Goal: Information Seeking & Learning: Check status

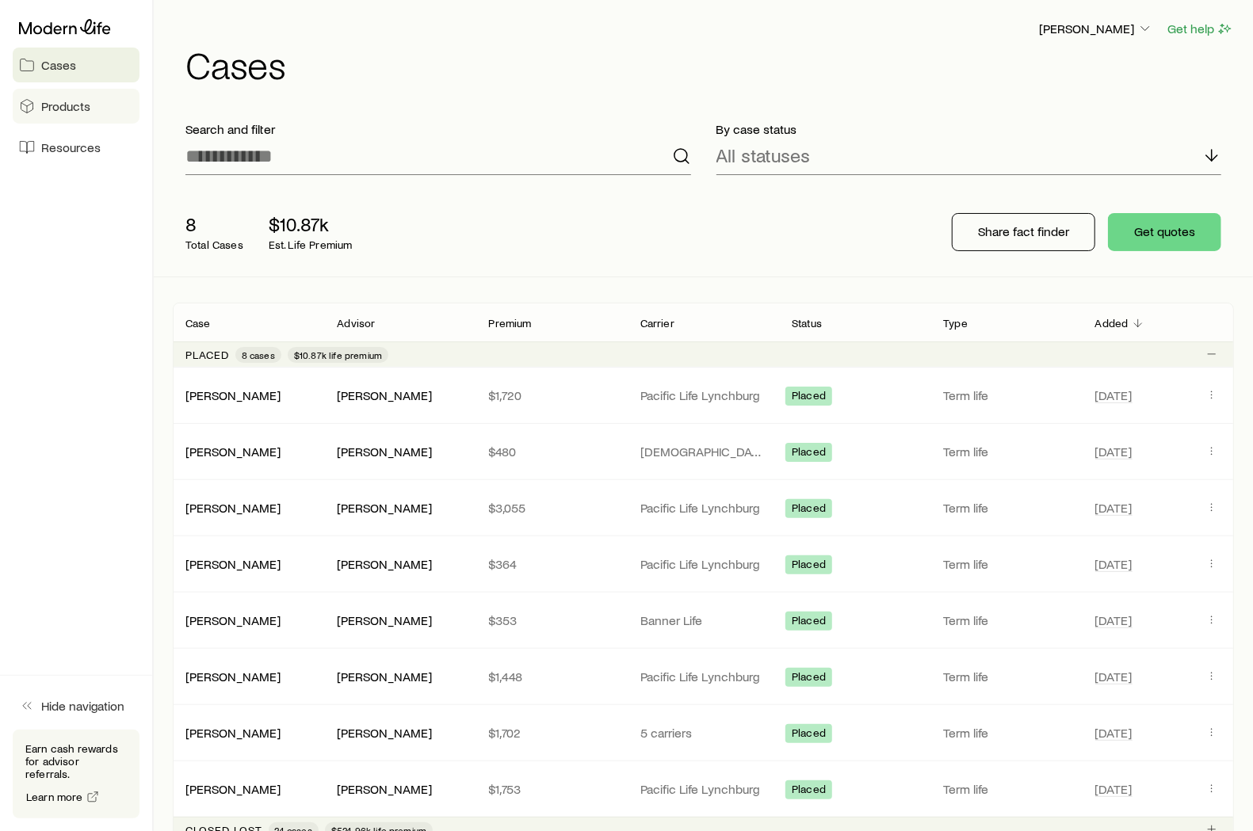
click at [63, 104] on span "Products" at bounding box center [65, 106] width 49 height 16
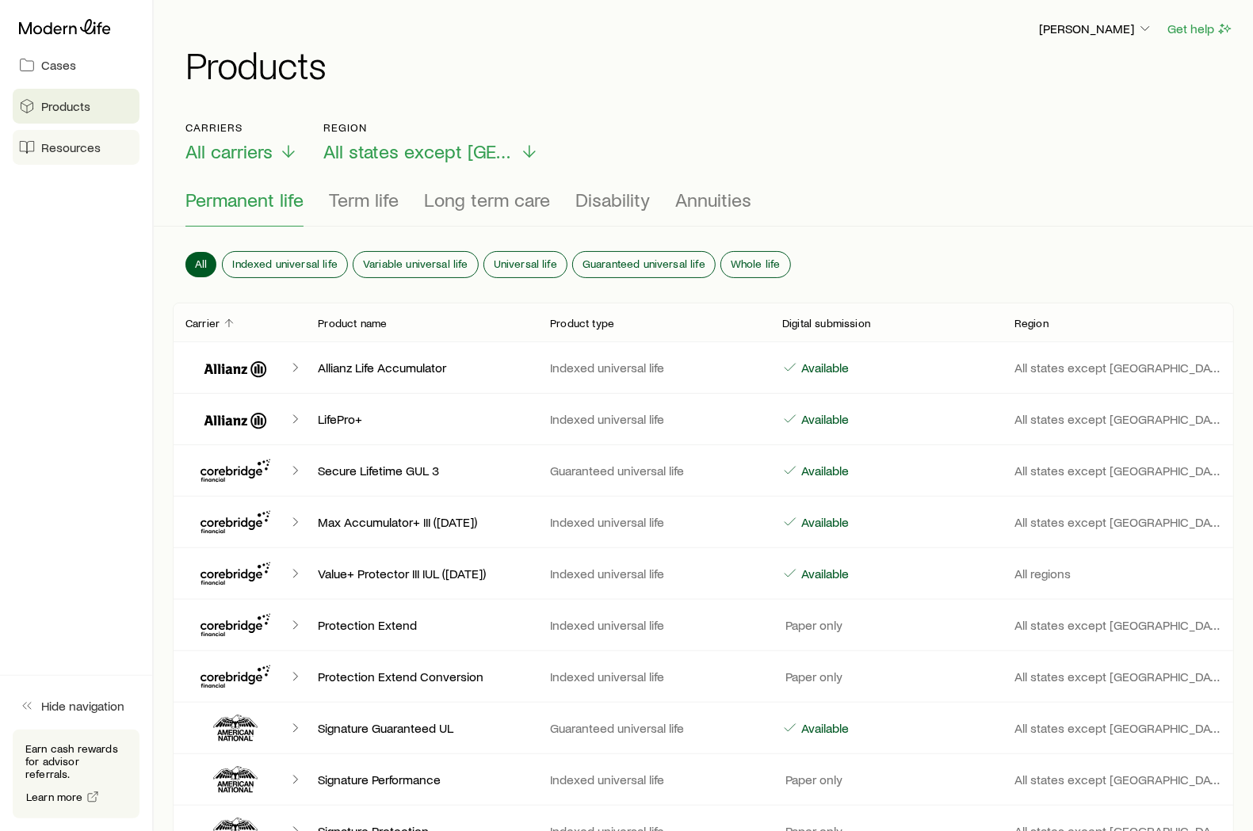
click at [63, 145] on span "Resources" at bounding box center [70, 147] width 59 height 16
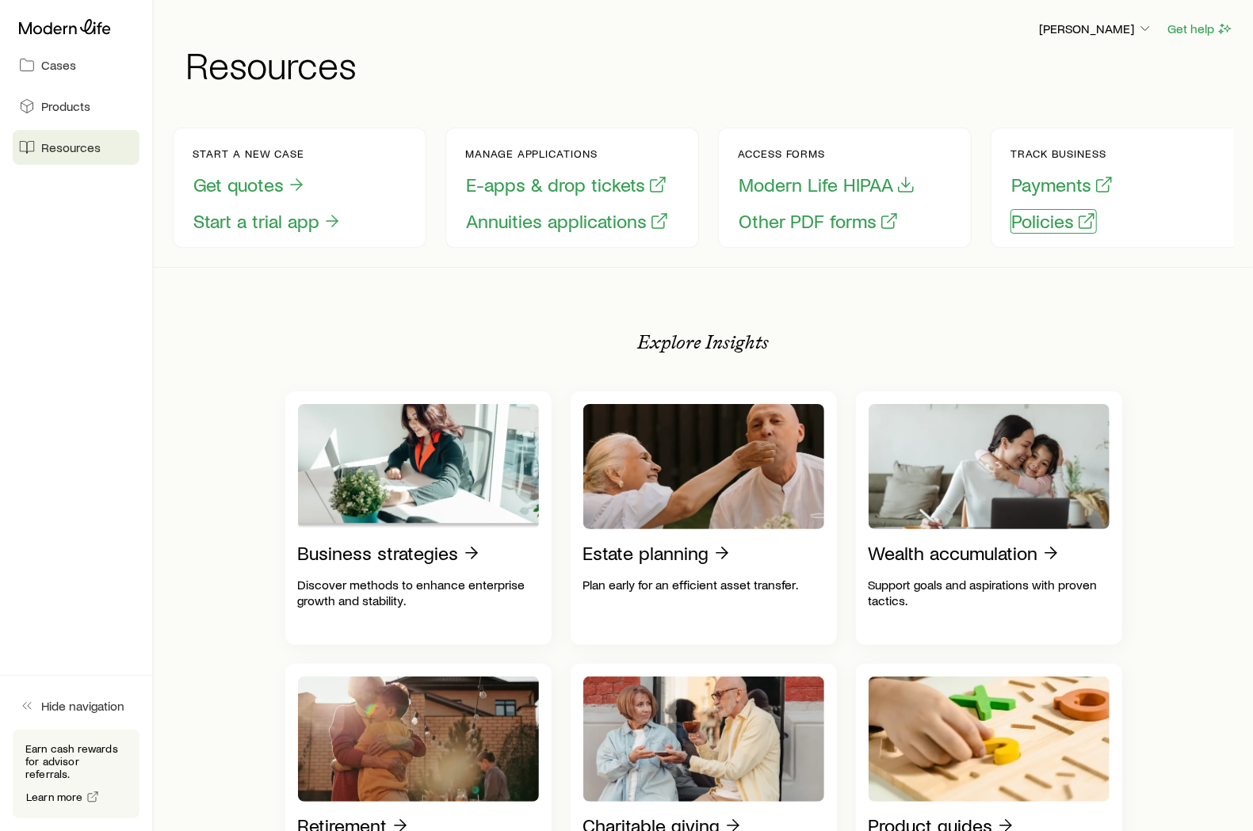
click at [1056, 222] on button "Policies" at bounding box center [1053, 221] width 86 height 25
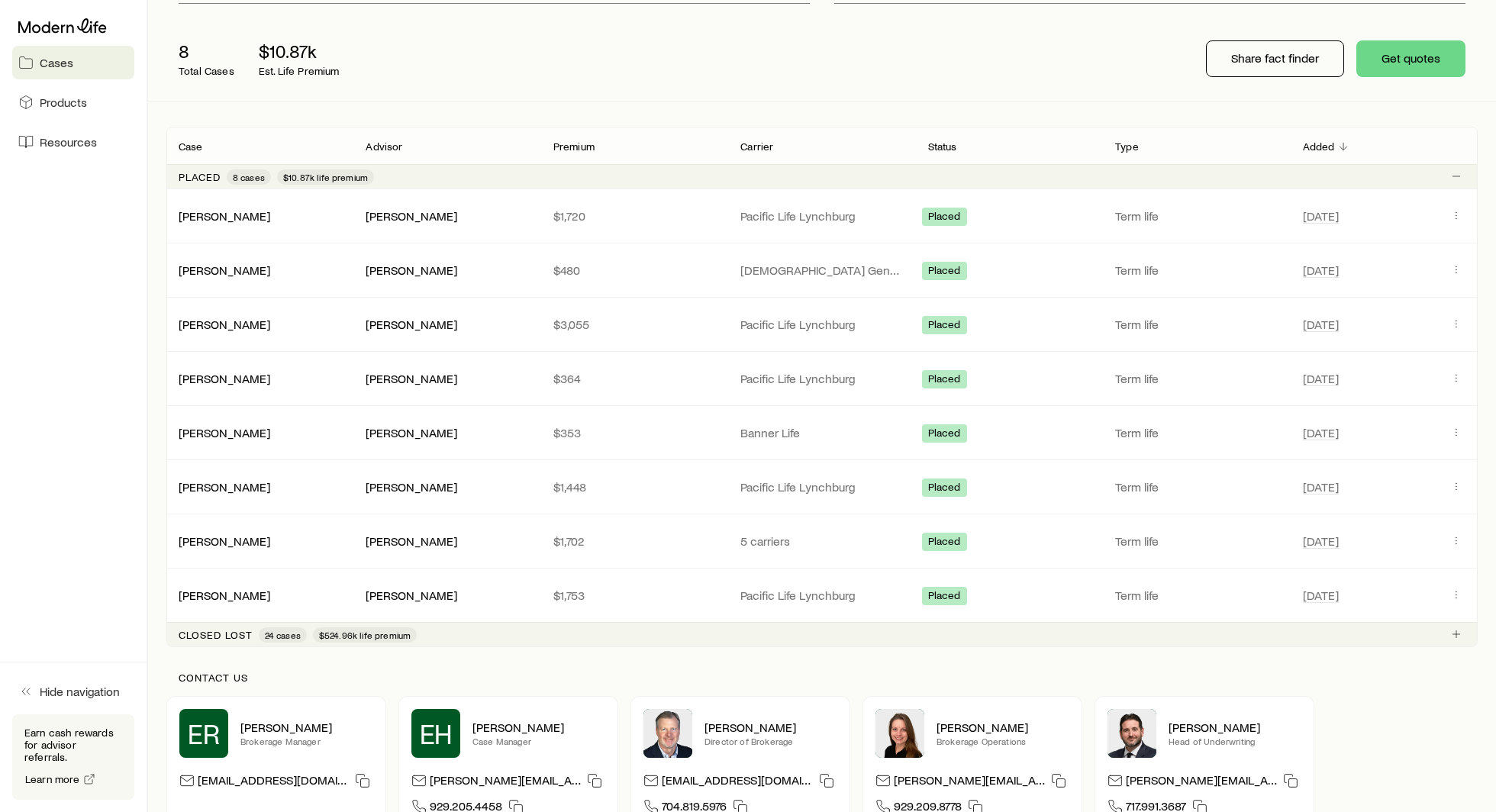
scroll to position [178, 0]
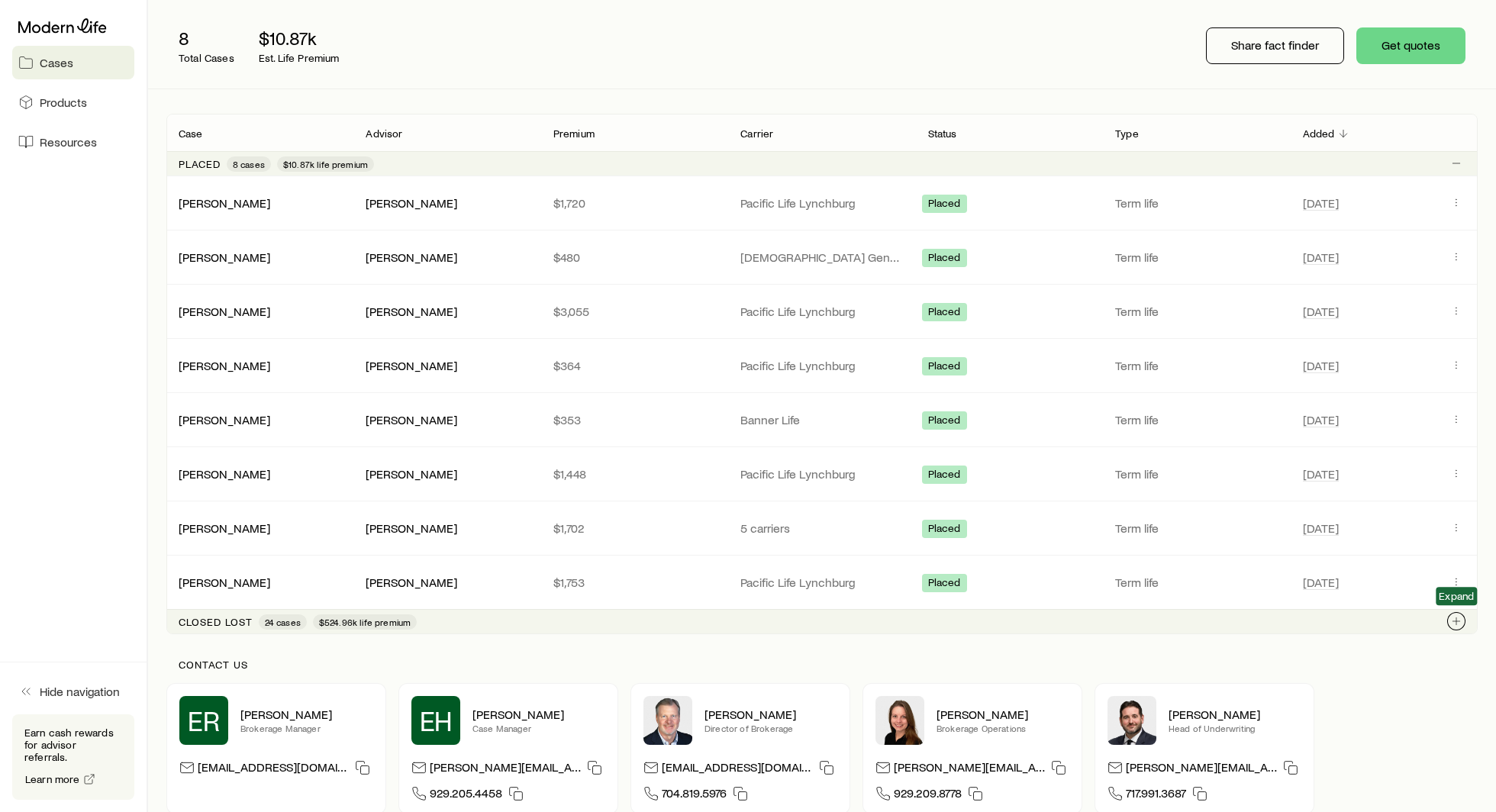
click at [1457, 616] on icon "Client cases" at bounding box center [1456, 621] width 13 height 13
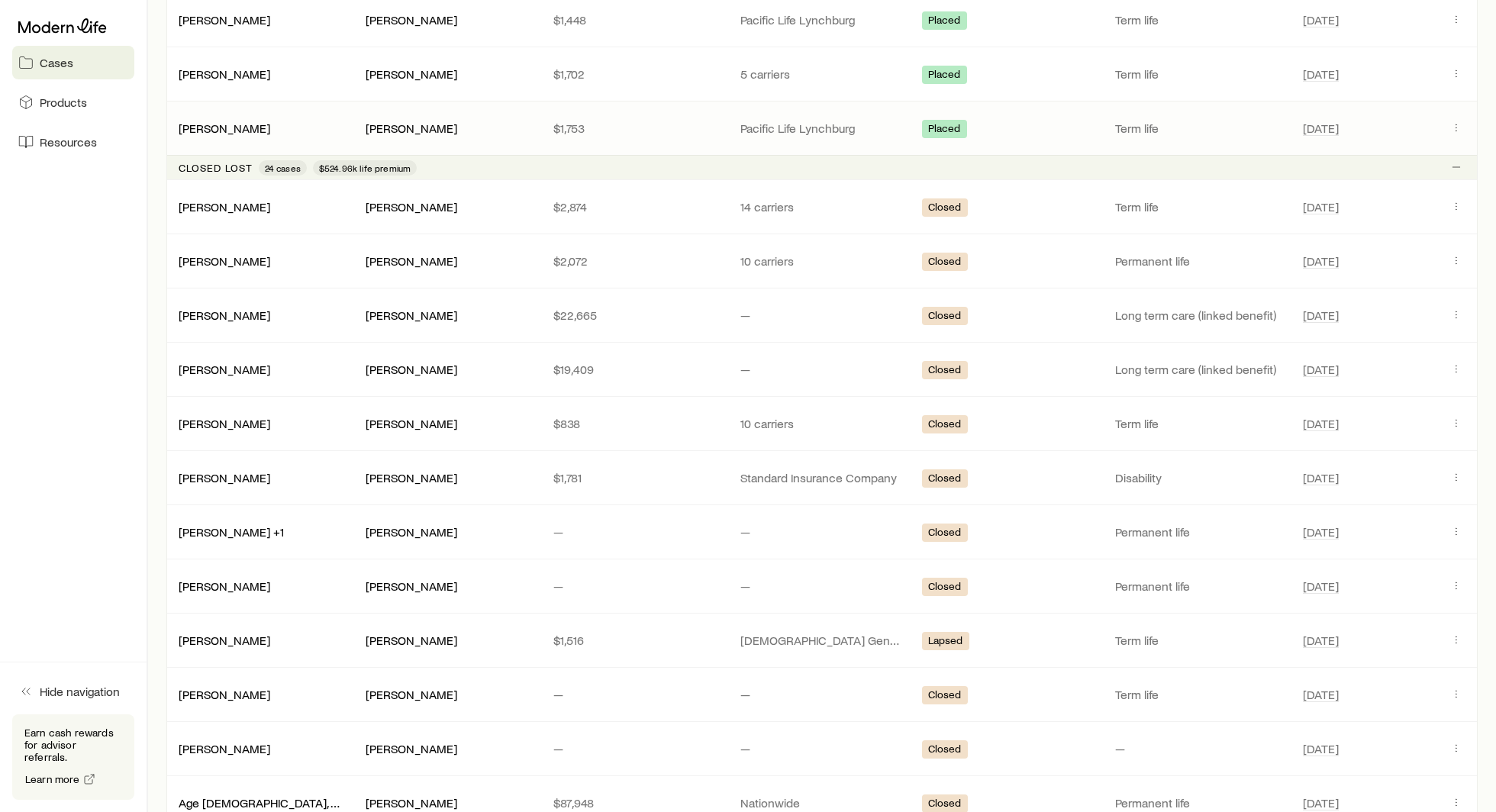
scroll to position [640, 0]
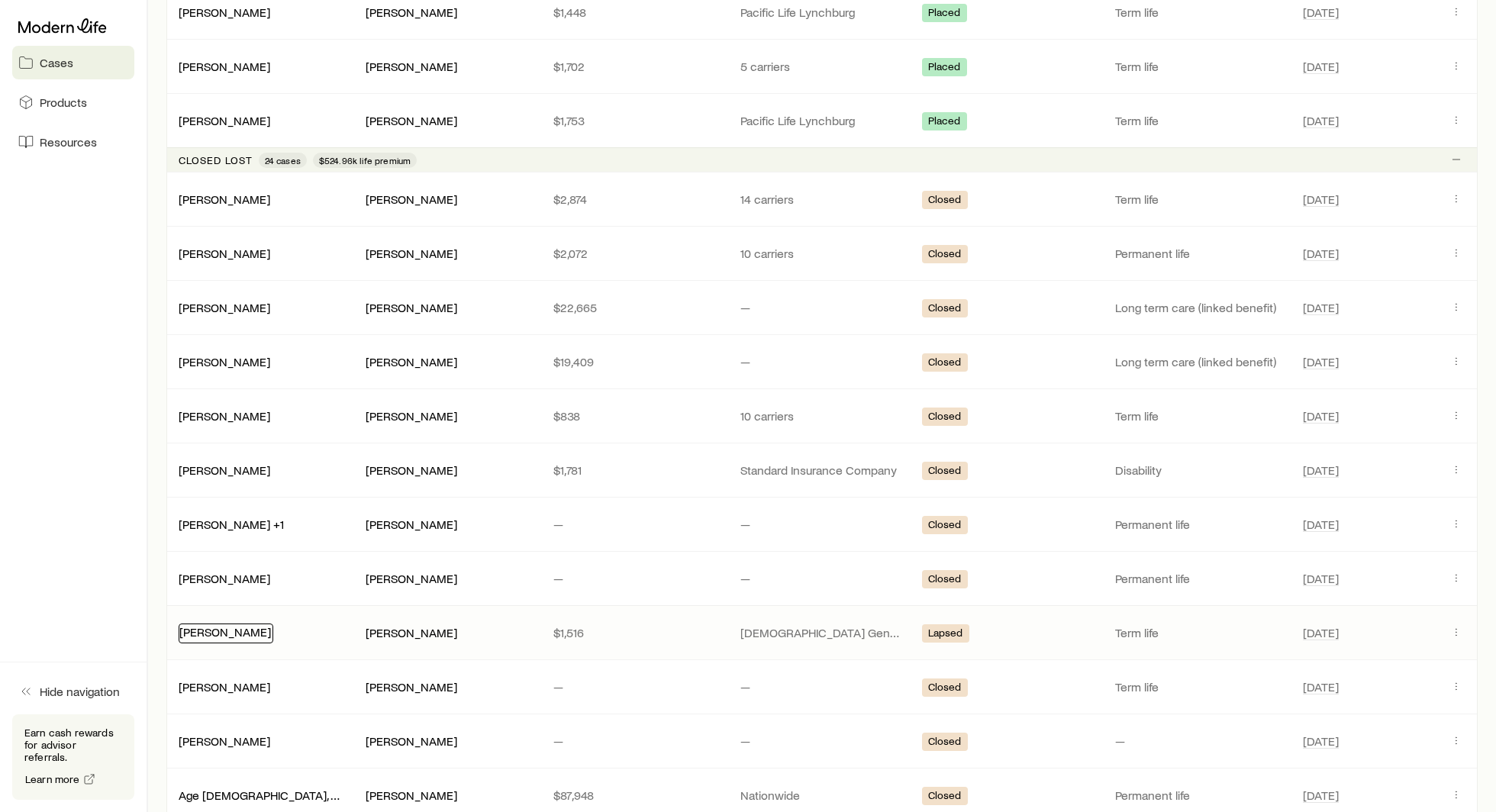
click at [271, 626] on link "Rosecrans, Christopher" at bounding box center [224, 631] width 92 height 14
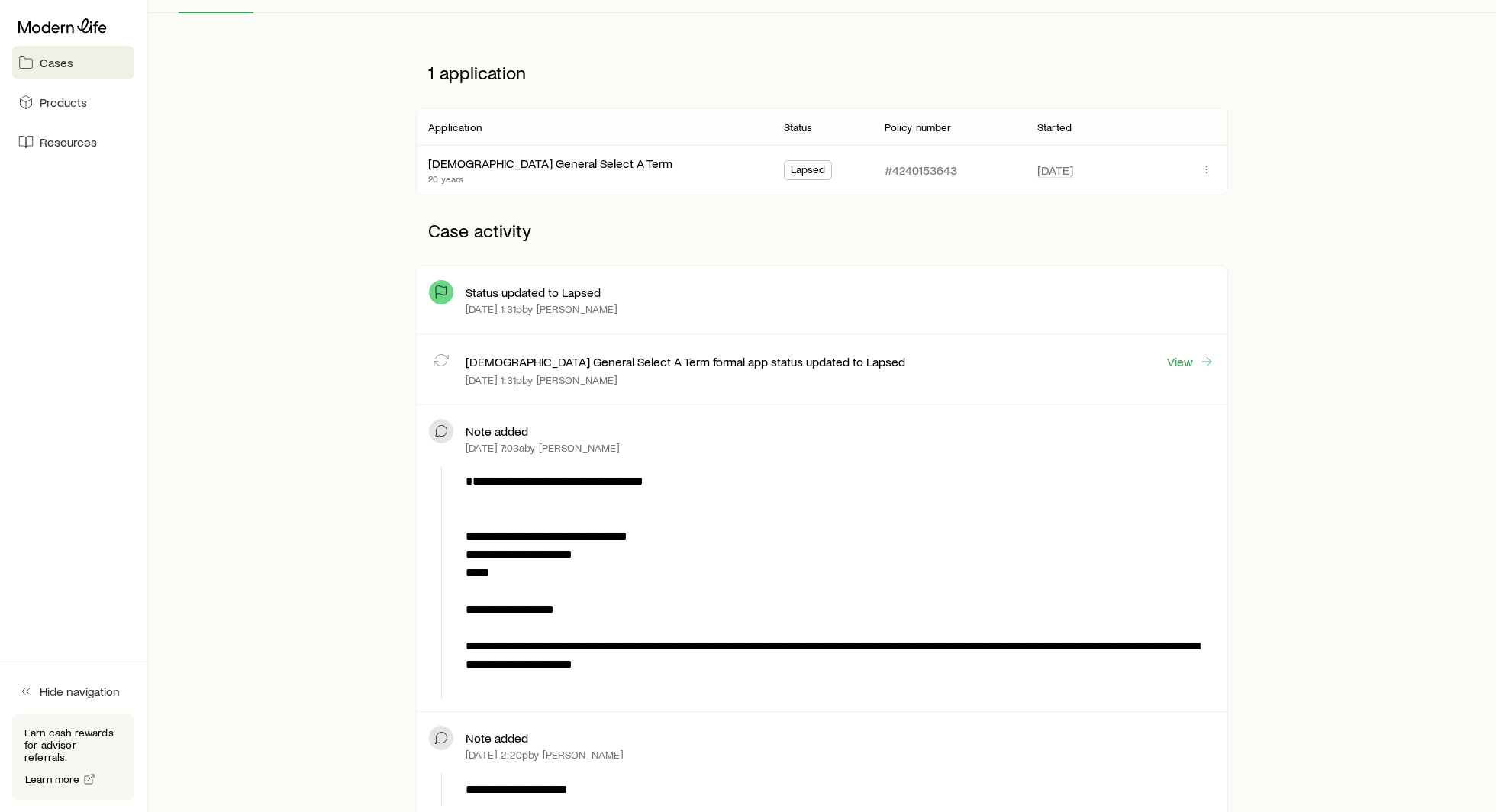
scroll to position [185, 0]
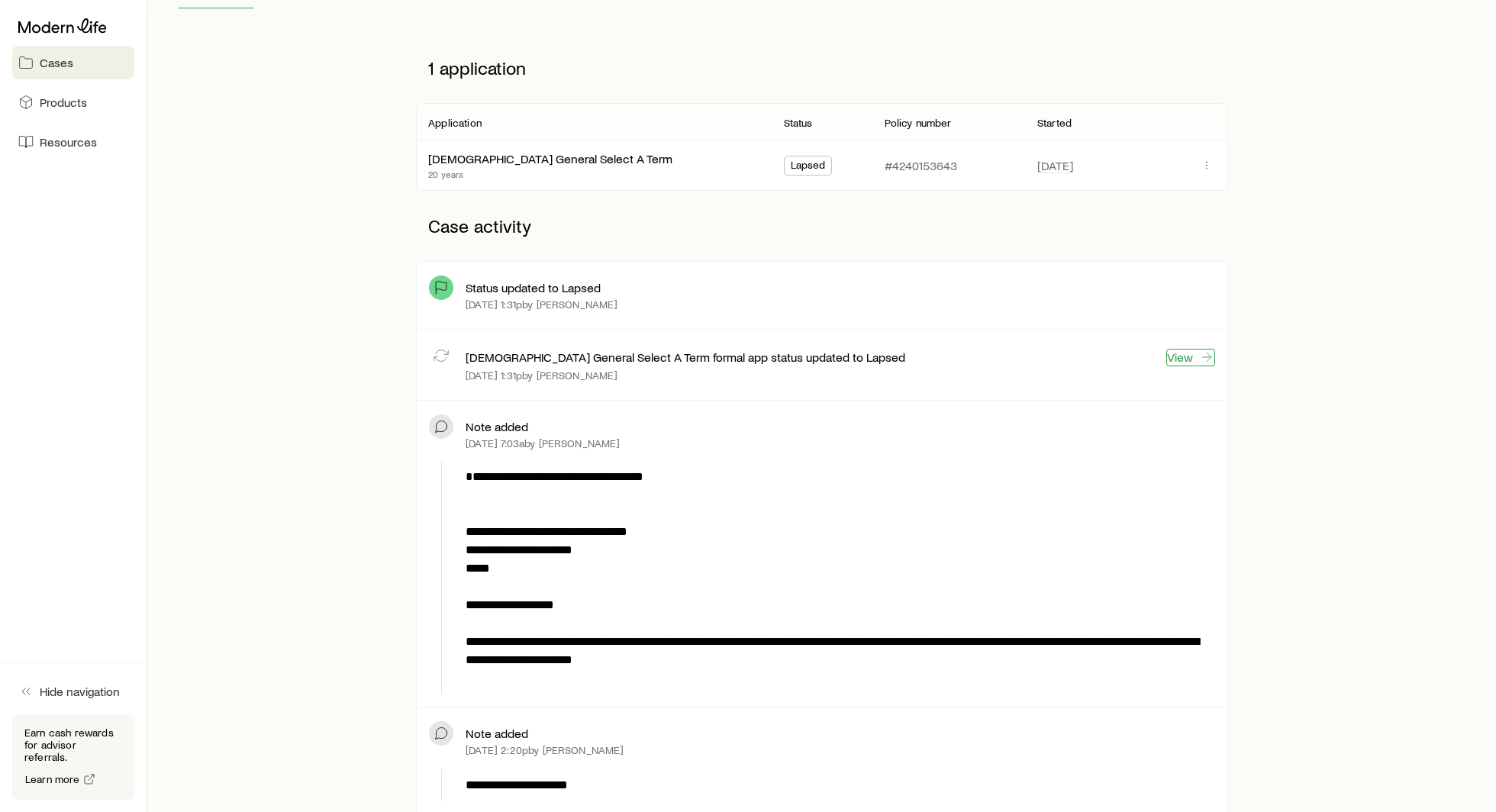
click at [1193, 355] on link "View" at bounding box center [1191, 357] width 49 height 17
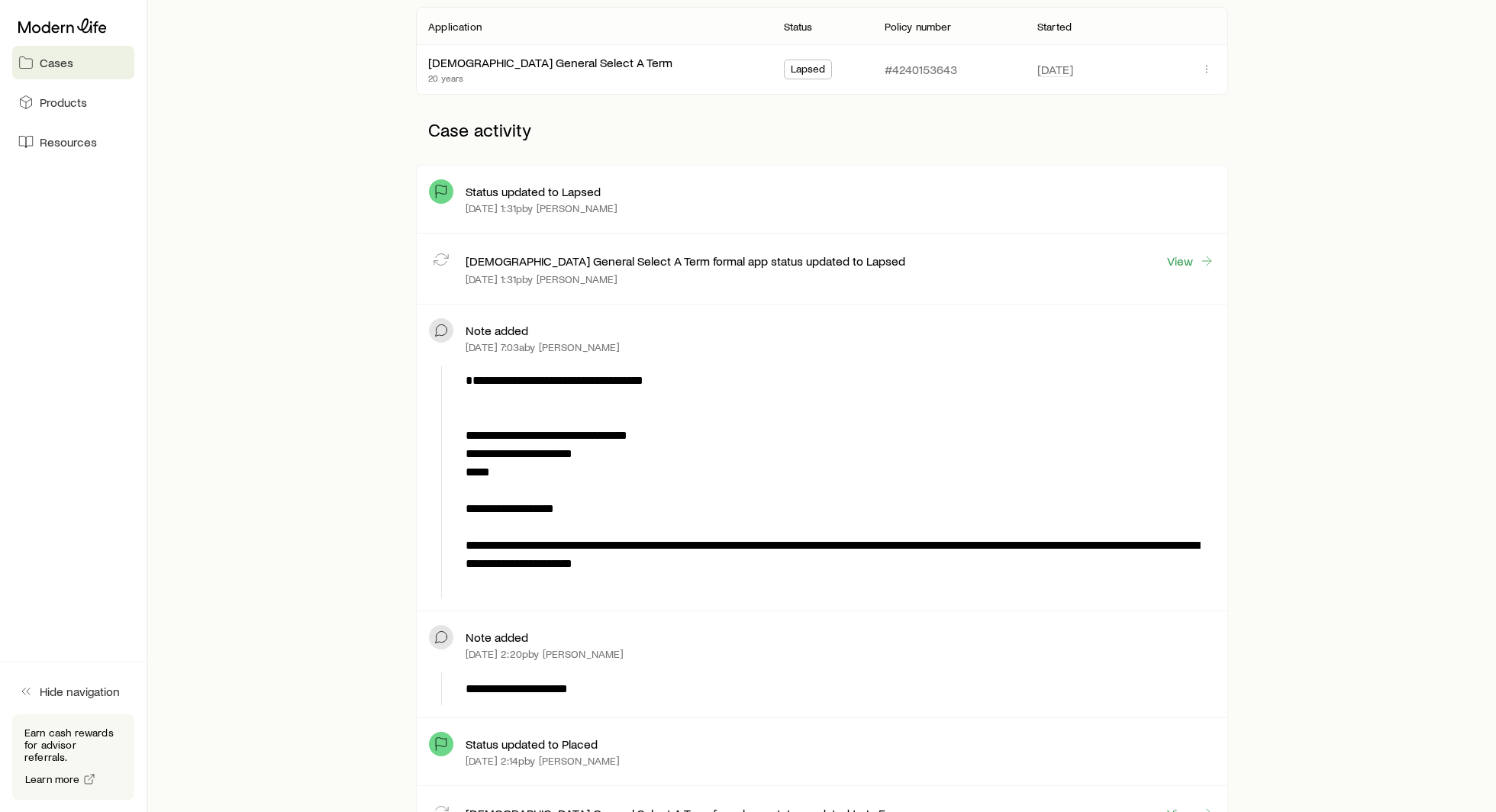
scroll to position [290, 0]
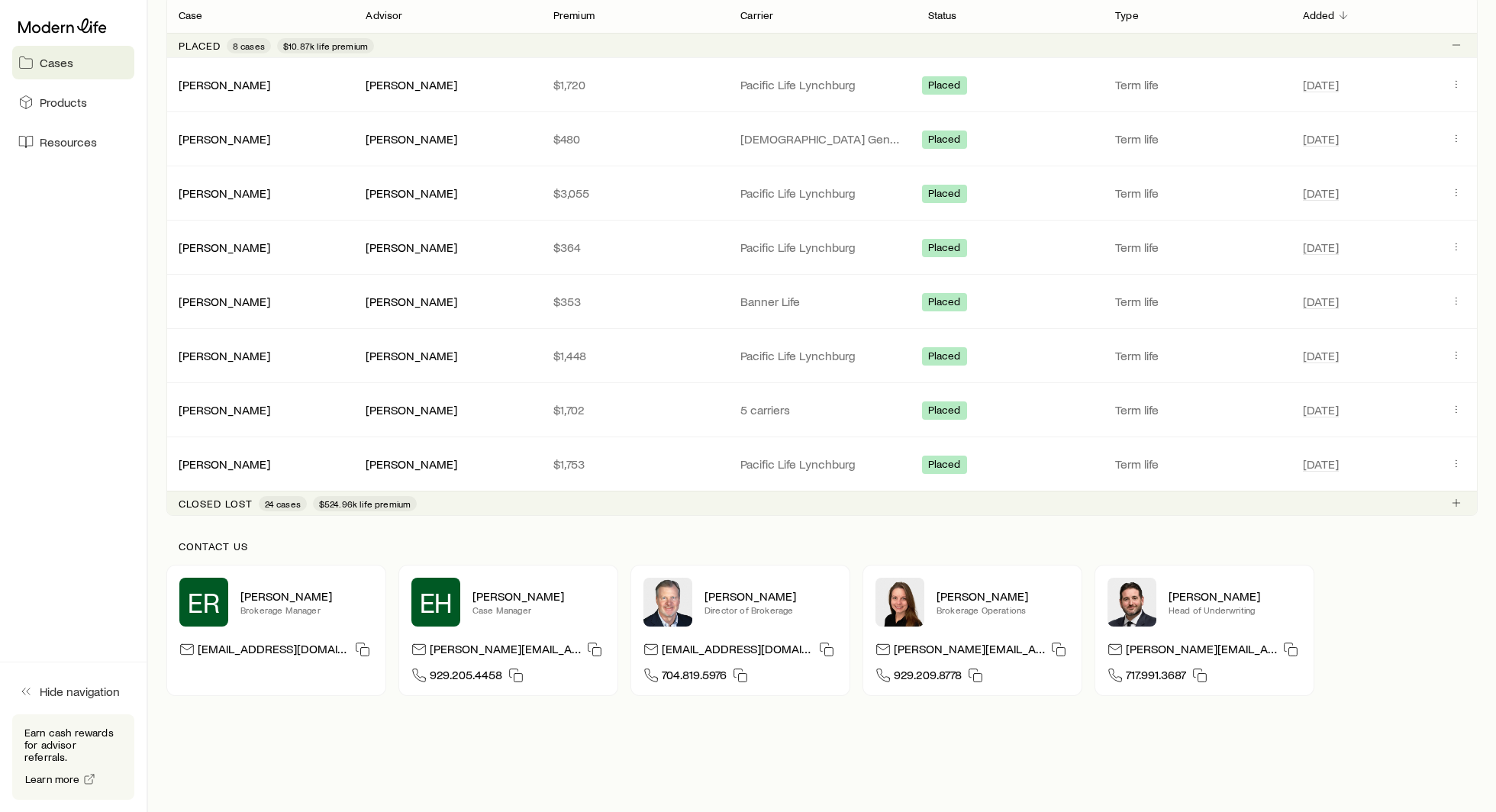
scroll to position [306, 0]
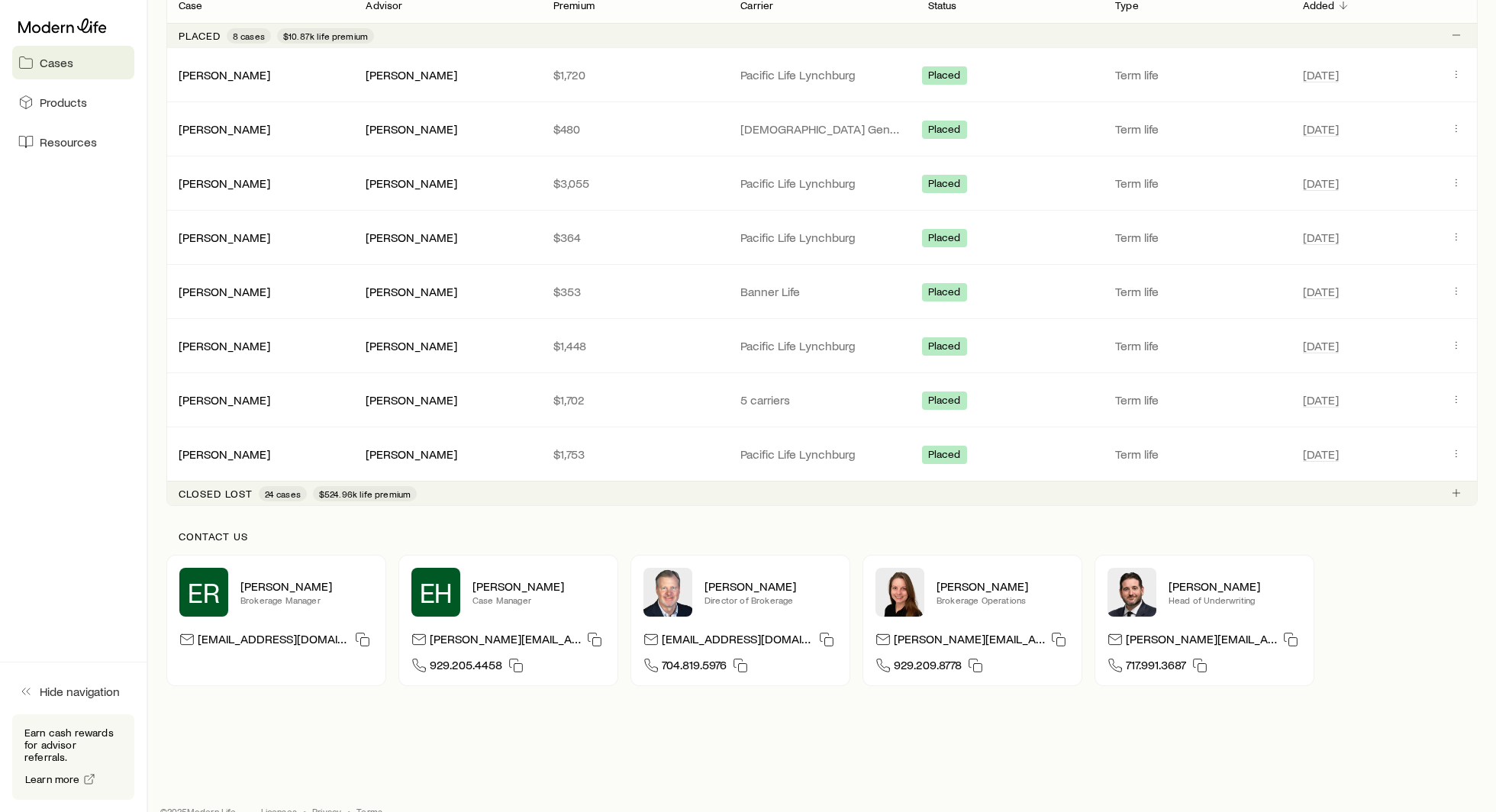
click at [195, 491] on p "Closed lost" at bounding box center [215, 493] width 74 height 13
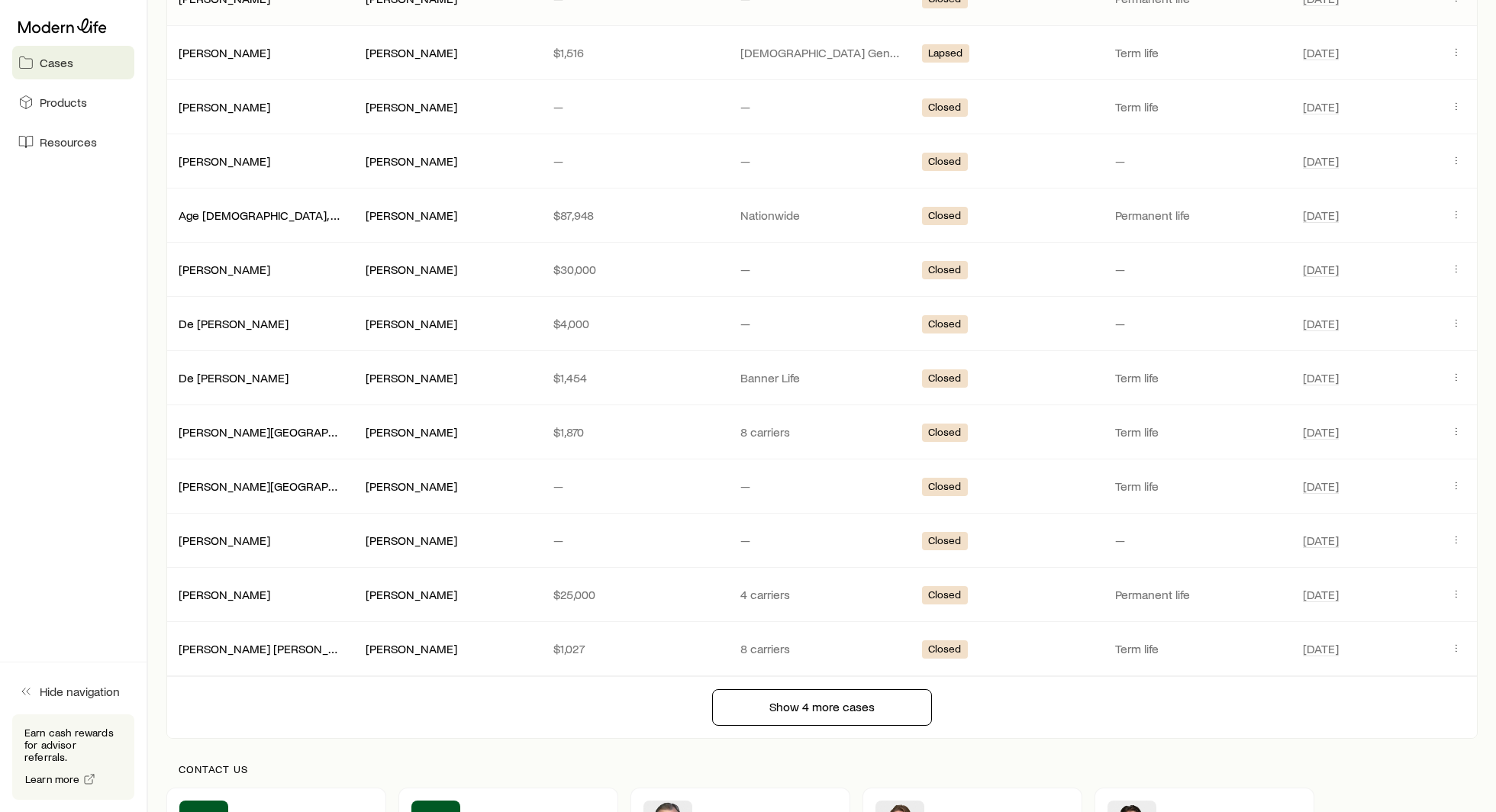
scroll to position [1266, 0]
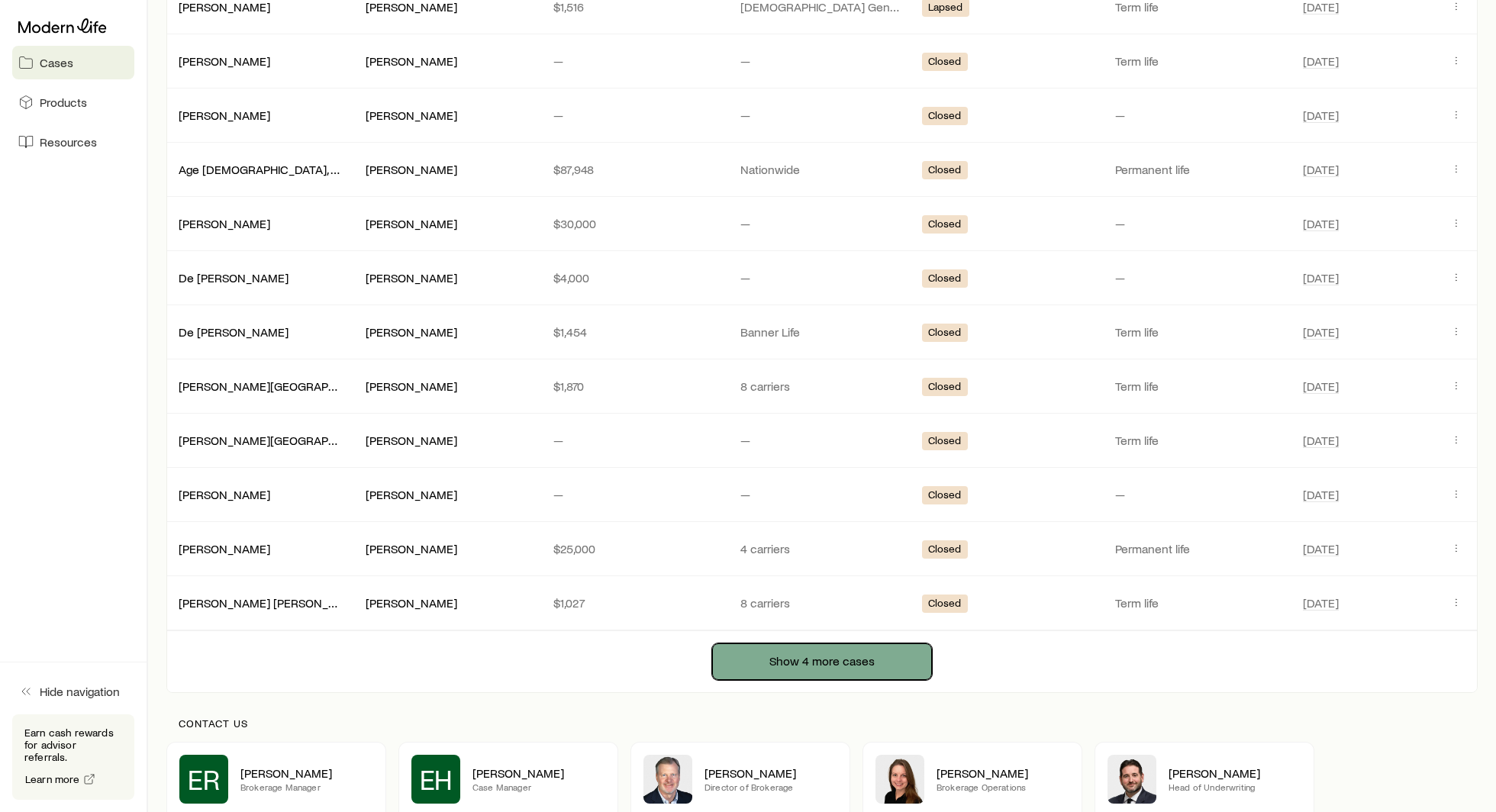
click at [748, 652] on button "Show 4 more cases" at bounding box center [822, 662] width 220 height 37
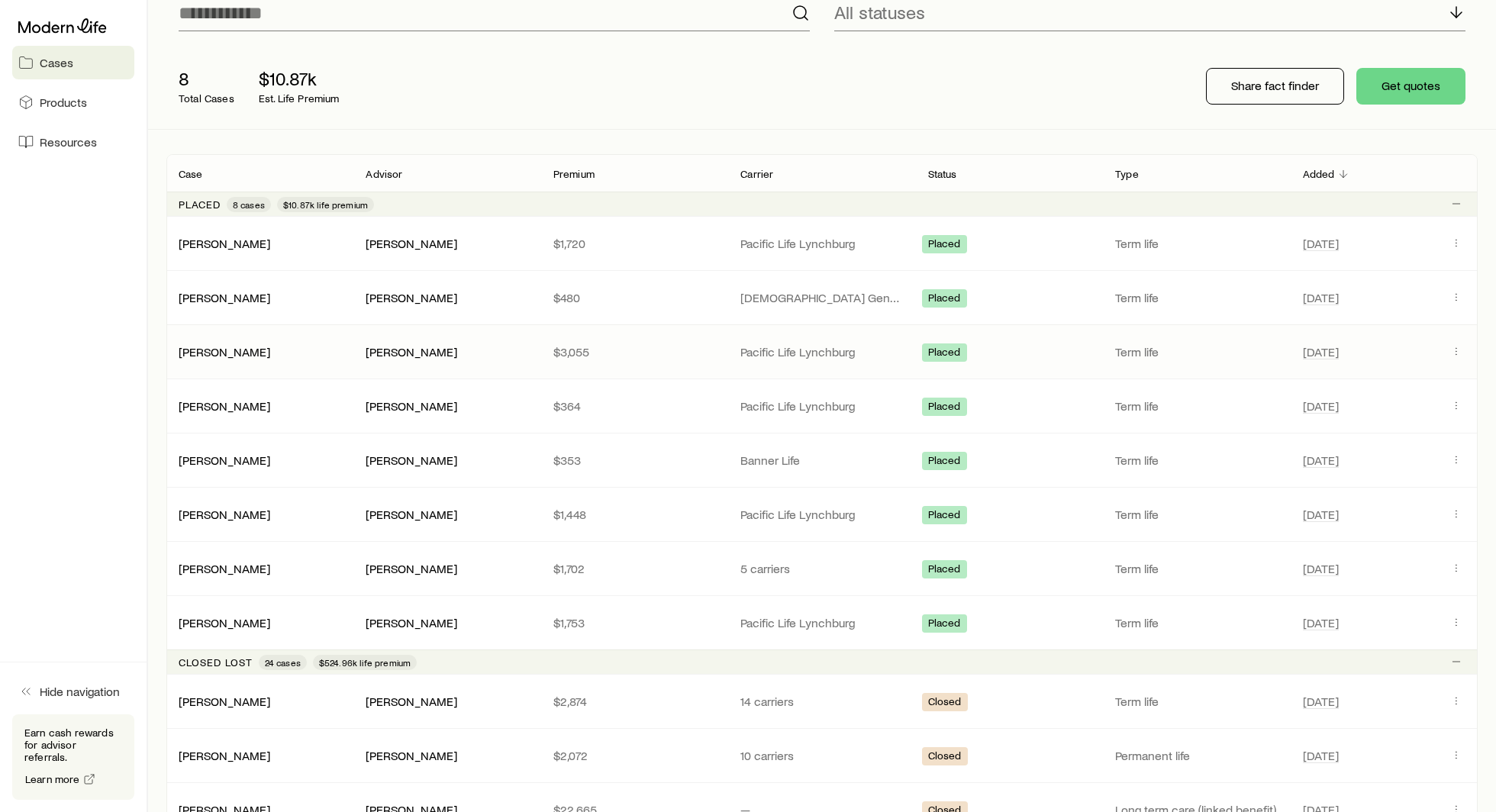
scroll to position [113, 0]
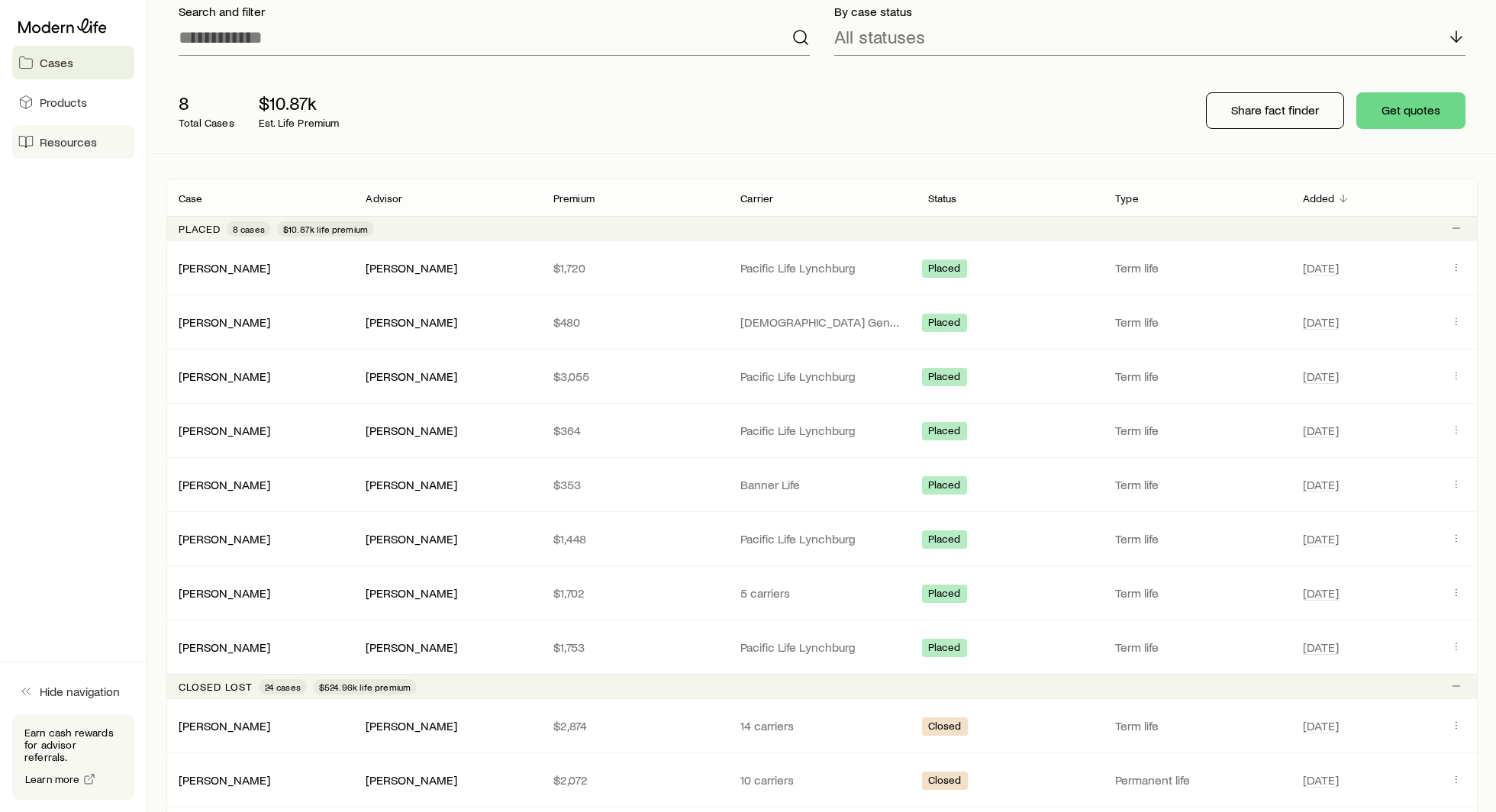
click at [21, 143] on icon at bounding box center [26, 142] width 15 height 15
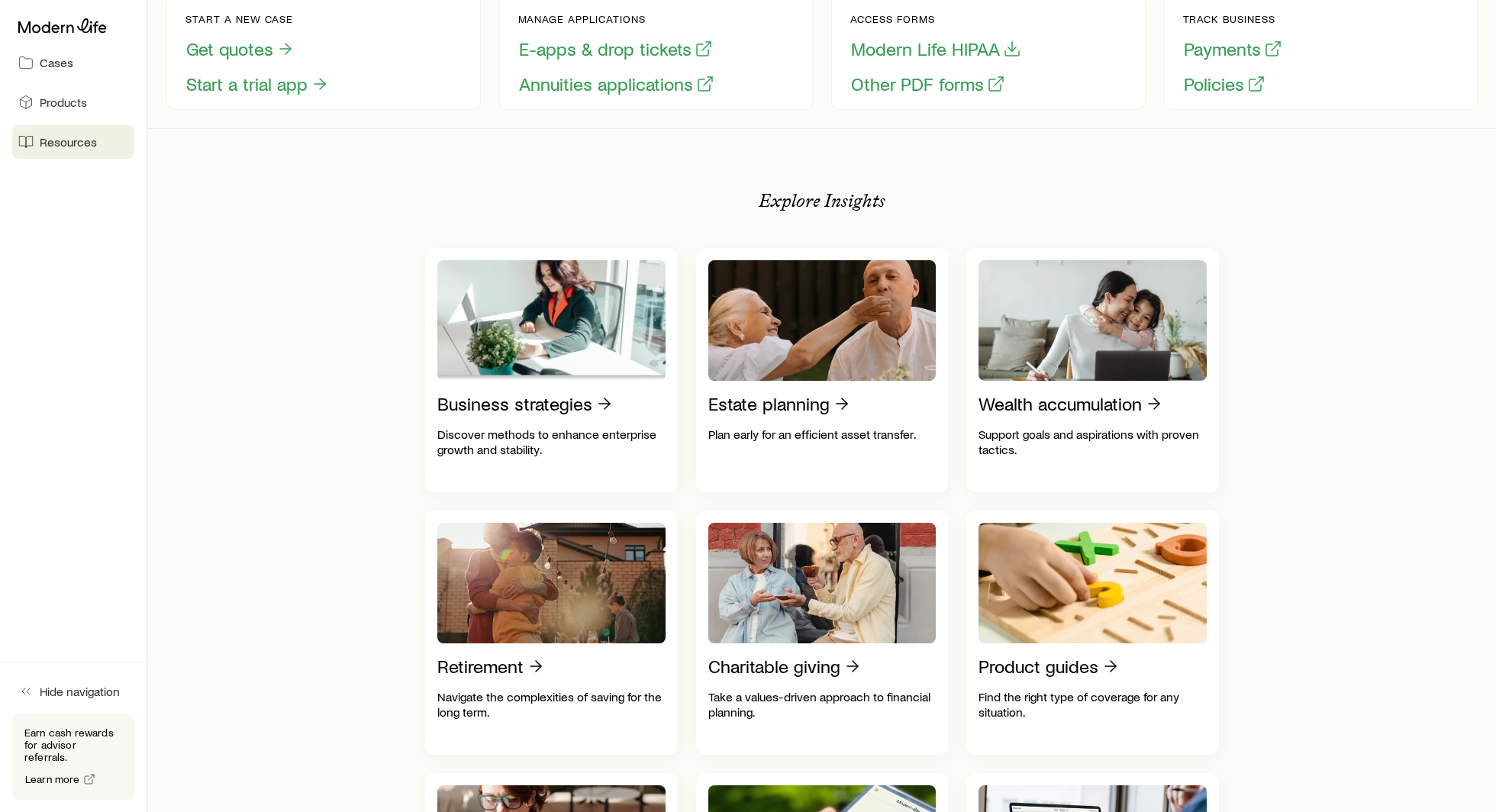
scroll to position [134, 0]
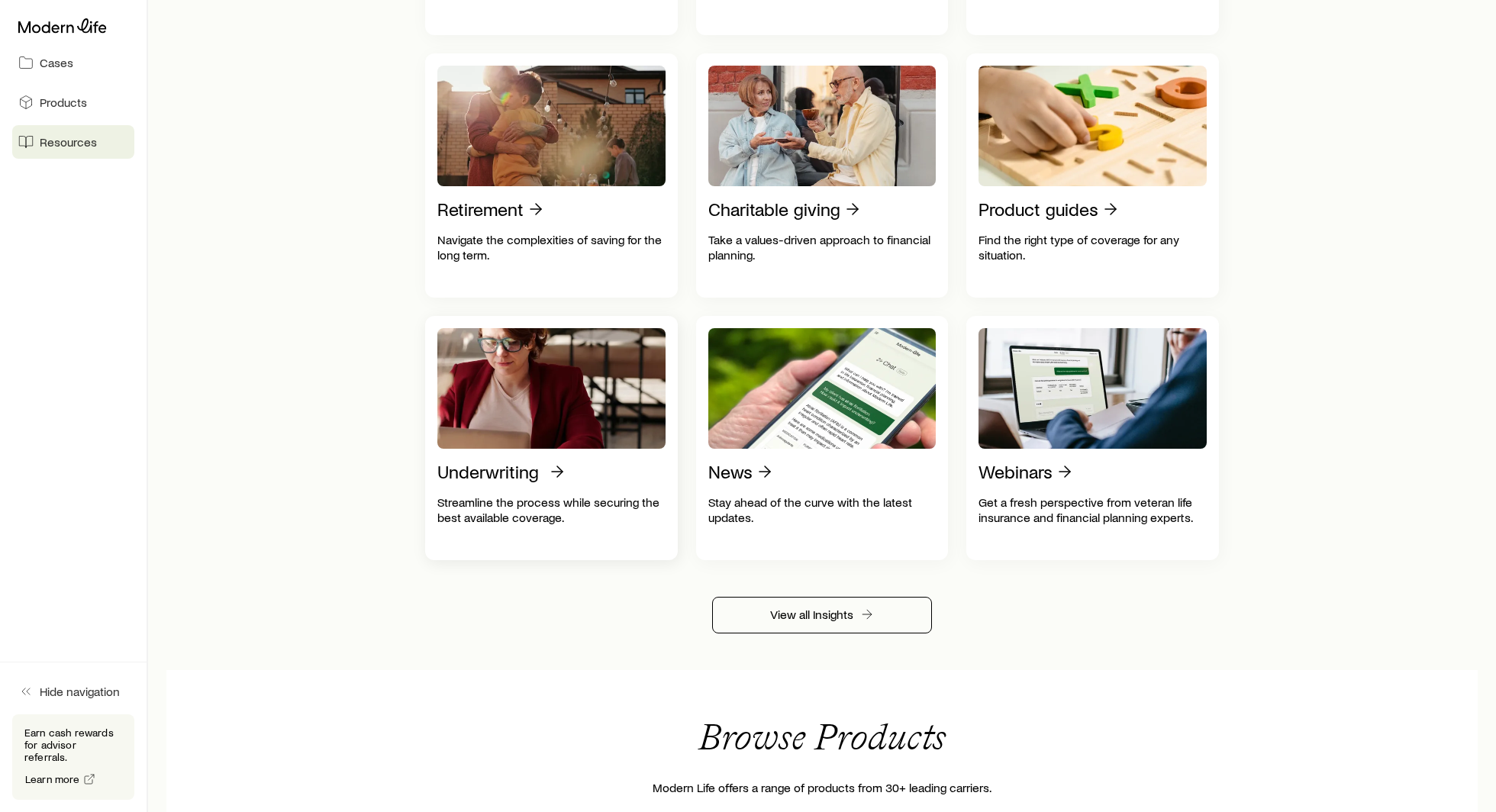
scroll to position [589, 0]
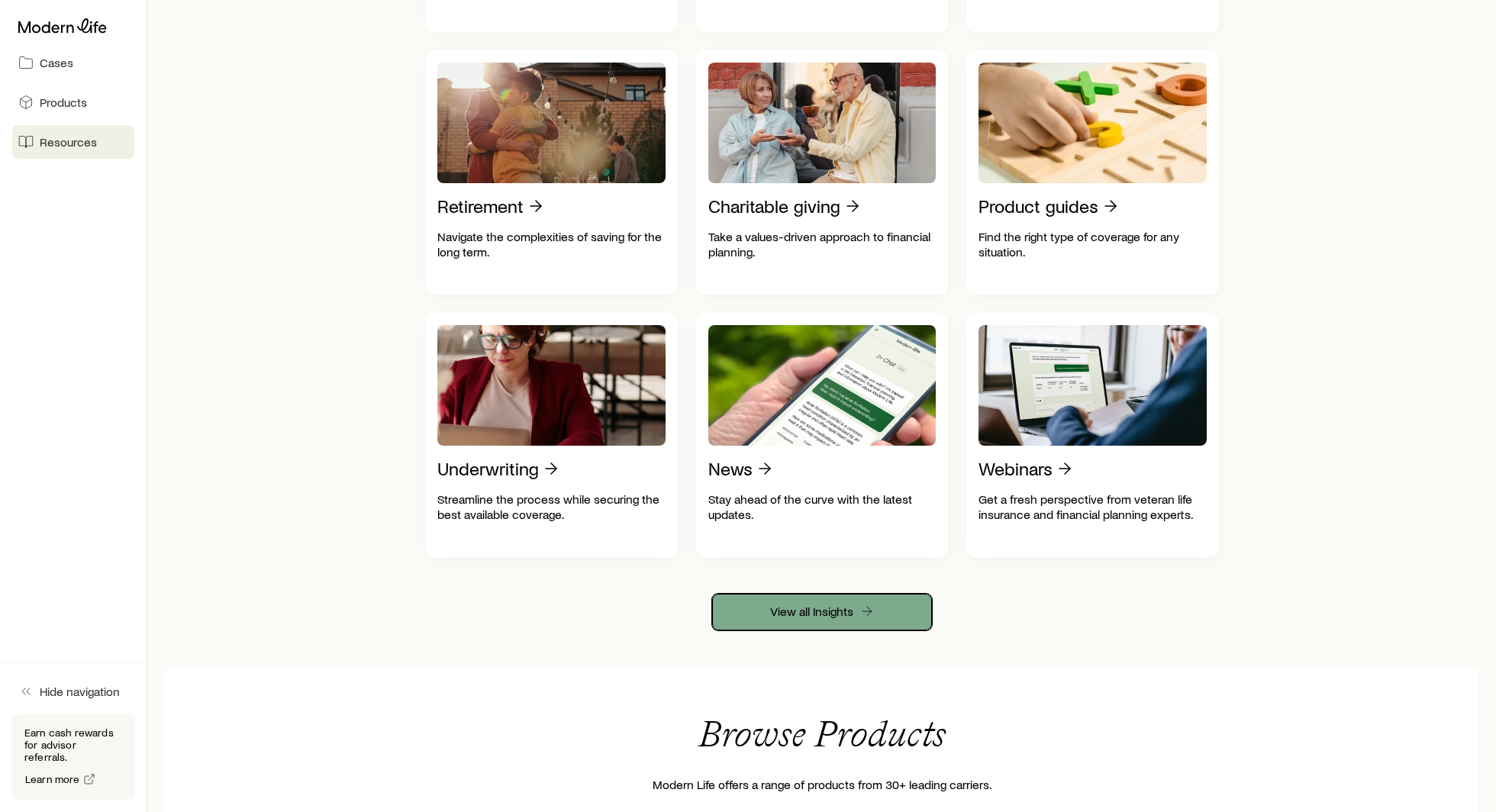
click at [832, 616] on link "View all Insights" at bounding box center [822, 612] width 220 height 37
